Goal: Transaction & Acquisition: Obtain resource

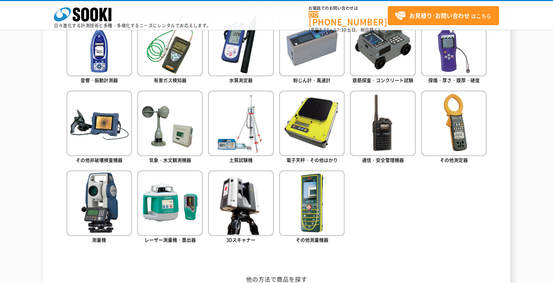
scroll to position [382, 0]
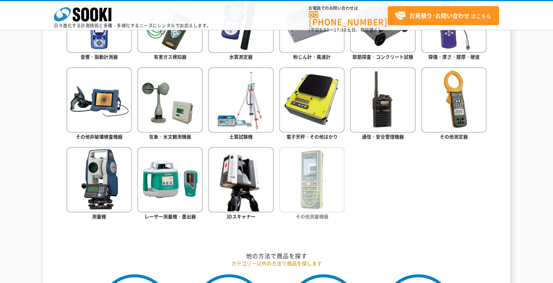
click at [314, 186] on img at bounding box center [311, 179] width 65 height 65
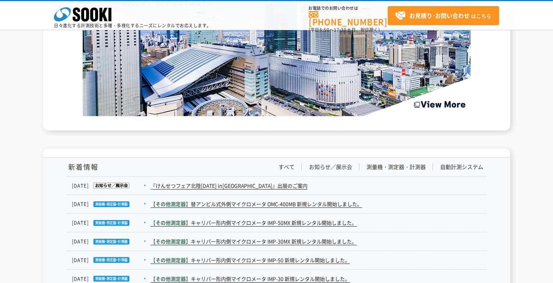
scroll to position [1064, 0]
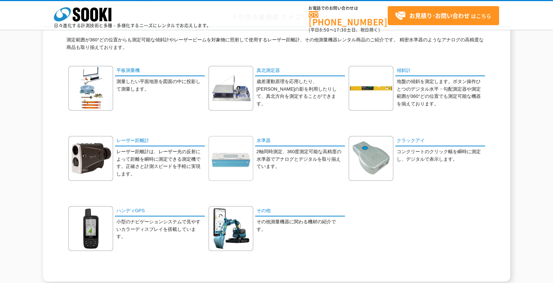
scroll to position [72, 0]
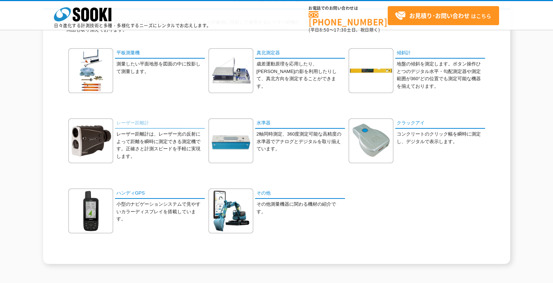
click at [148, 121] on link "レーザー距離計" at bounding box center [160, 123] width 90 height 10
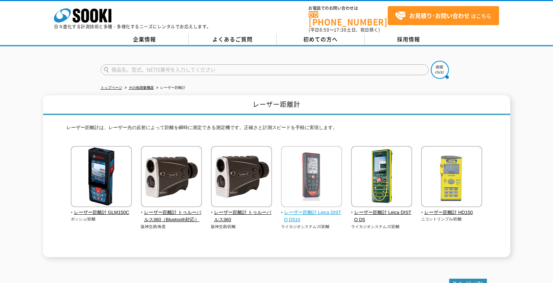
click at [312, 183] on img at bounding box center [311, 177] width 61 height 63
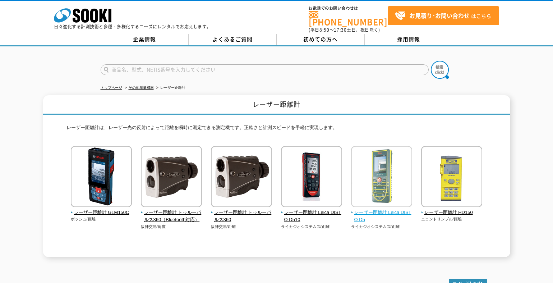
click at [372, 161] on img at bounding box center [381, 177] width 61 height 63
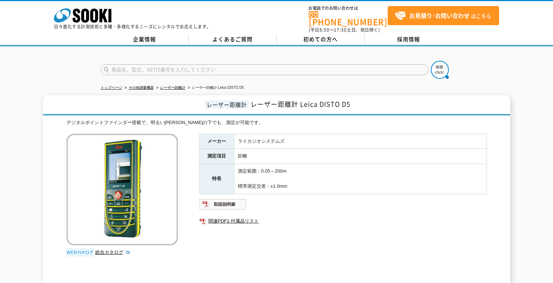
scroll to position [36, 0]
